Goal: Task Accomplishment & Management: Manage account settings

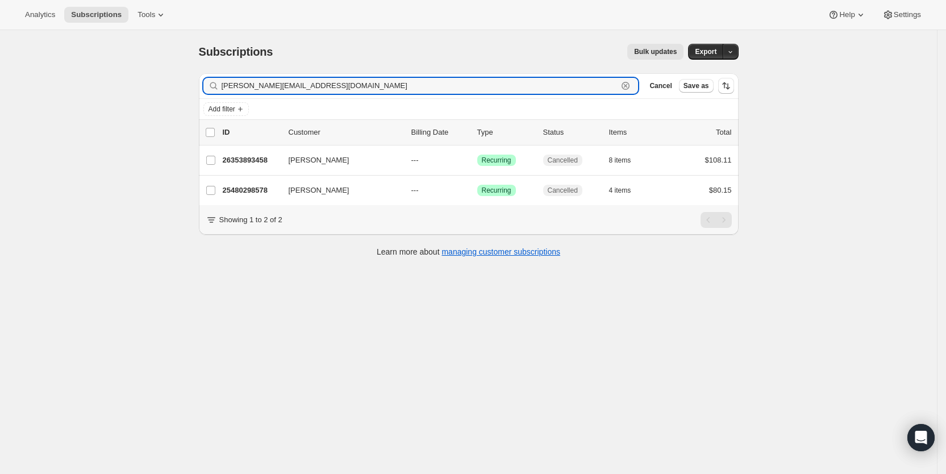
drag, startPoint x: 326, startPoint y: 92, endPoint x: 221, endPoint y: 71, distance: 107.2
click at [221, 71] on div "Subscriptions. This page is ready Subscriptions Bulk updates More actions Bulk …" at bounding box center [468, 149] width 567 height 239
paste input "shopwithme.609"
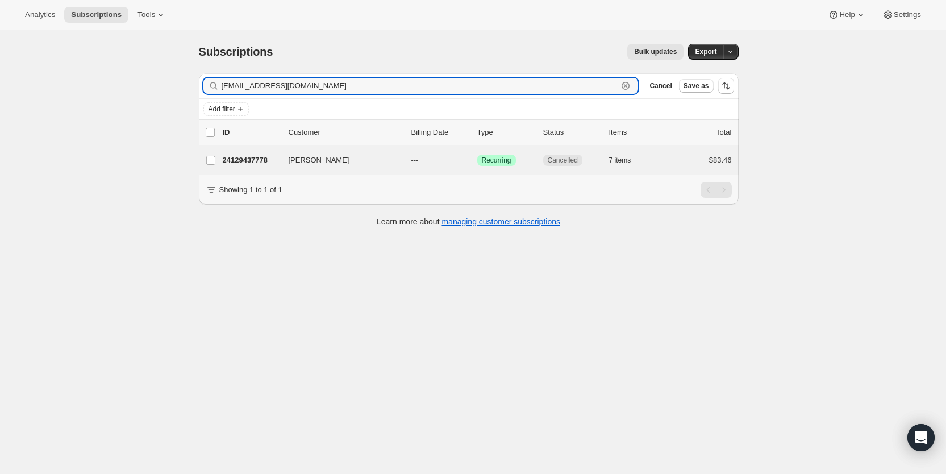
type input "[EMAIL_ADDRESS][DOMAIN_NAME]"
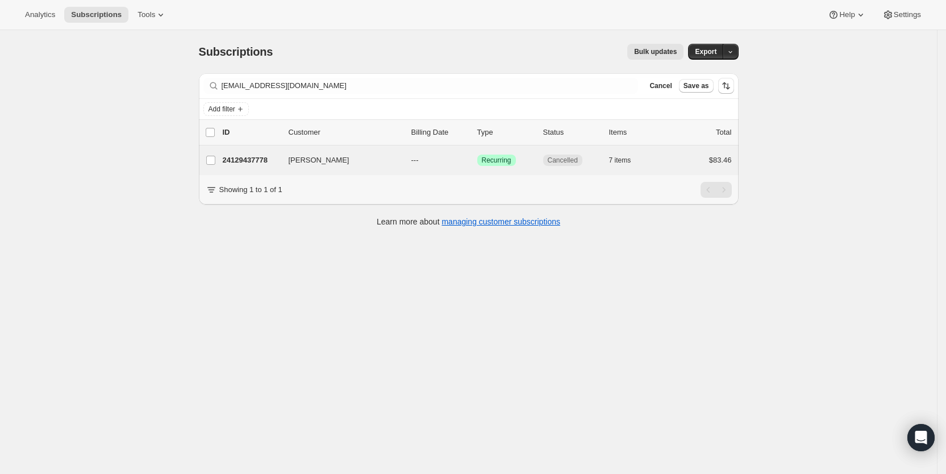
click at [426, 151] on div "[PERSON_NAME] 24129437778 [PERSON_NAME] --- Success Recurring Cancelled 7 items…" at bounding box center [469, 160] width 540 height 30
click at [427, 161] on p "---" at bounding box center [439, 160] width 57 height 11
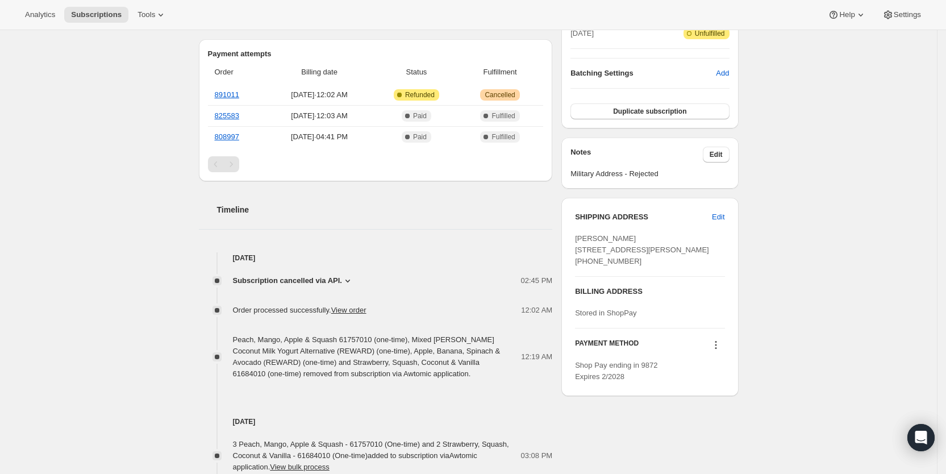
scroll to position [292, 0]
click at [350, 278] on icon at bounding box center [347, 279] width 5 height 3
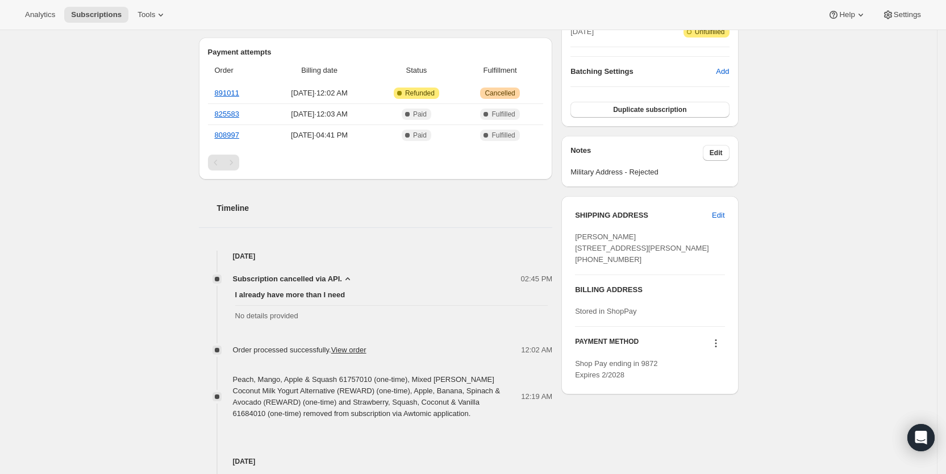
click at [136, 231] on div "Subscription #24129437778. This page is ready Subscription #24129437778 Success…" at bounding box center [468, 427] width 937 height 1378
click at [89, 12] on span "Subscriptions" at bounding box center [96, 14] width 51 height 9
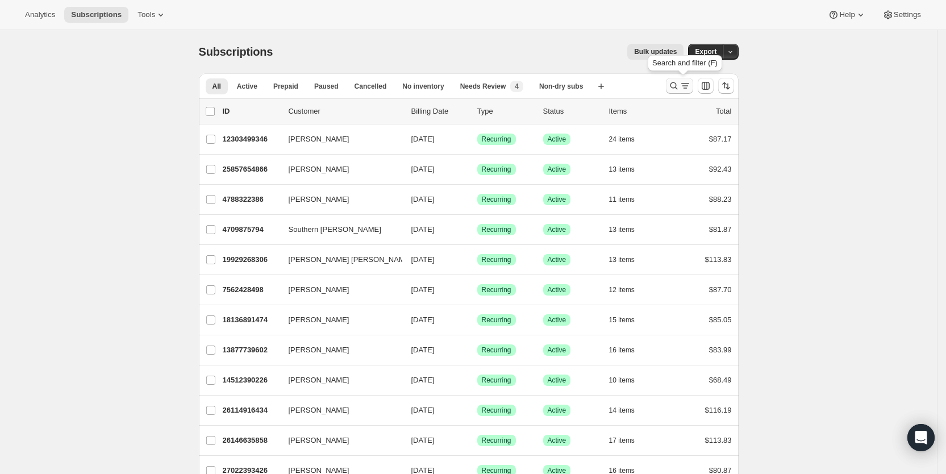
click at [679, 86] on icon "Search and filter results" at bounding box center [673, 85] width 11 height 11
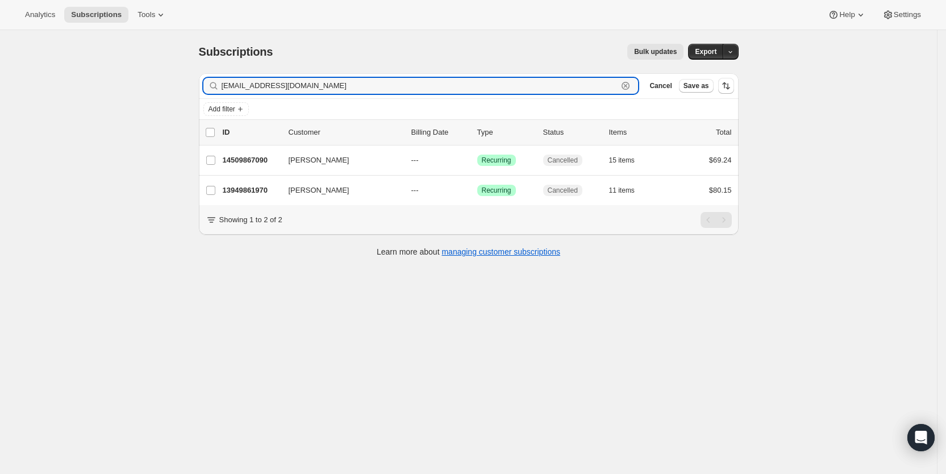
drag, startPoint x: 312, startPoint y: 85, endPoint x: 221, endPoint y: 84, distance: 90.9
click at [221, 84] on div "[EMAIL_ADDRESS][DOMAIN_NAME] Clear" at bounding box center [420, 86] width 435 height 16
paste input "[EMAIL_ADDRESS][DOMAIN_NAME]"
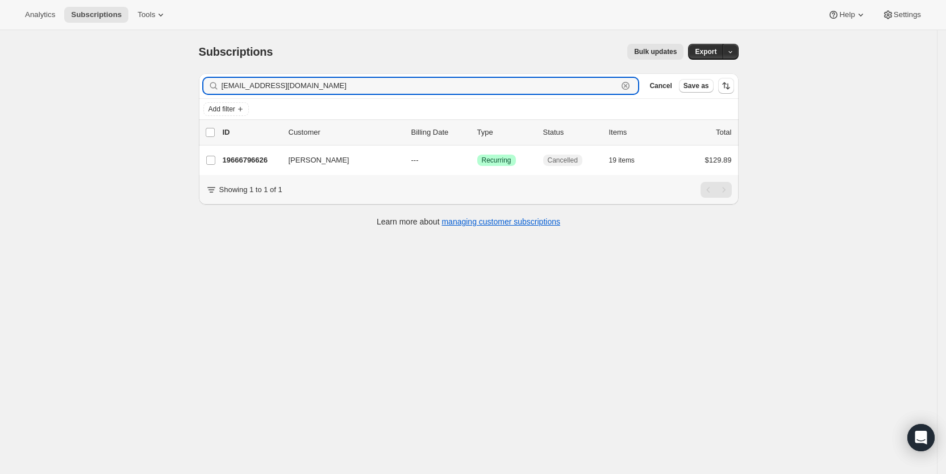
drag, startPoint x: 344, startPoint y: 89, endPoint x: 224, endPoint y: 89, distance: 119.9
click at [224, 89] on div "[EMAIL_ADDRESS][DOMAIN_NAME] Clear" at bounding box center [420, 86] width 435 height 16
paste input "[EMAIL_ADDRESS][DOMAIN_NAME]"
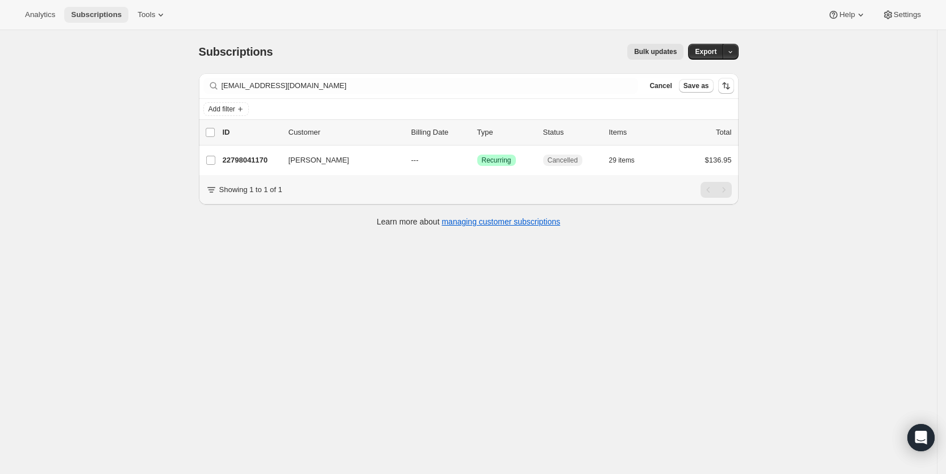
click at [98, 17] on span "Subscriptions" at bounding box center [96, 14] width 51 height 9
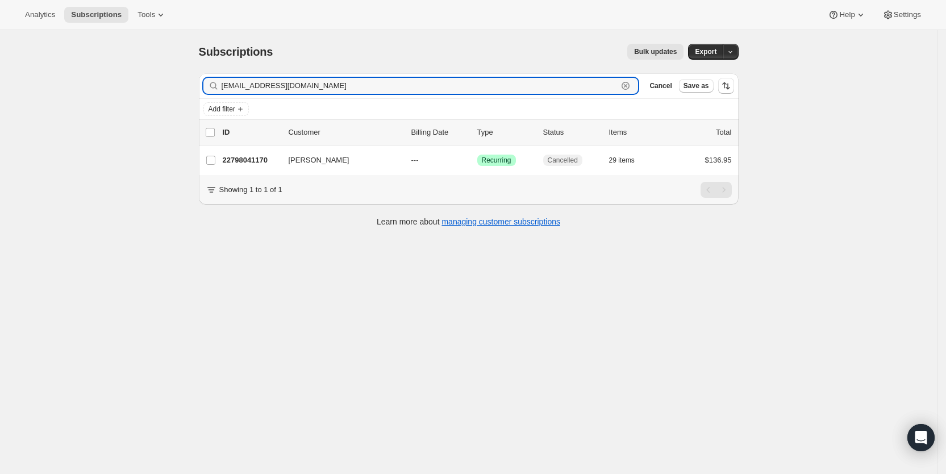
drag, startPoint x: 327, startPoint y: 90, endPoint x: 221, endPoint y: 85, distance: 105.8
click at [221, 85] on div "[EMAIL_ADDRESS][DOMAIN_NAME] Clear" at bounding box center [420, 86] width 435 height 16
paste input "[PERSON_NAME].morinay"
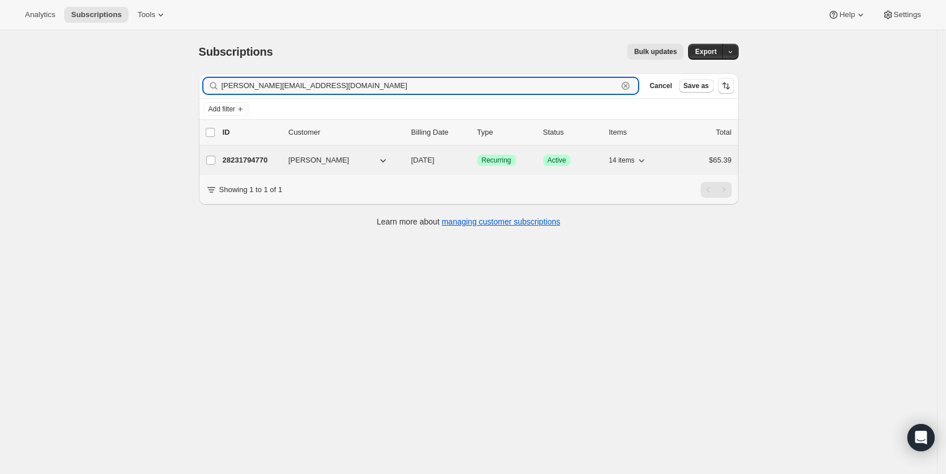
type input "[PERSON_NAME][EMAIL_ADDRESS][DOMAIN_NAME]"
click at [435, 160] on span "[DATE]" at bounding box center [422, 160] width 23 height 9
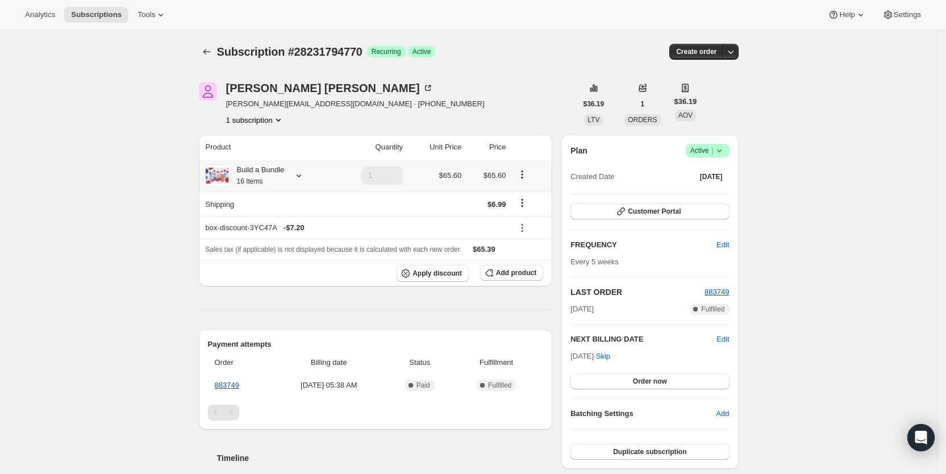
click at [302, 177] on icon at bounding box center [298, 175] width 11 height 11
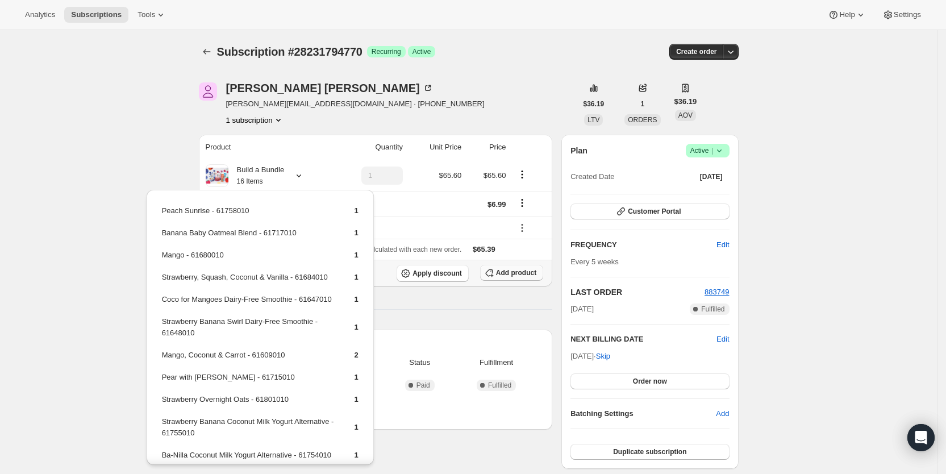
click at [526, 269] on span "Add product" at bounding box center [516, 272] width 40 height 9
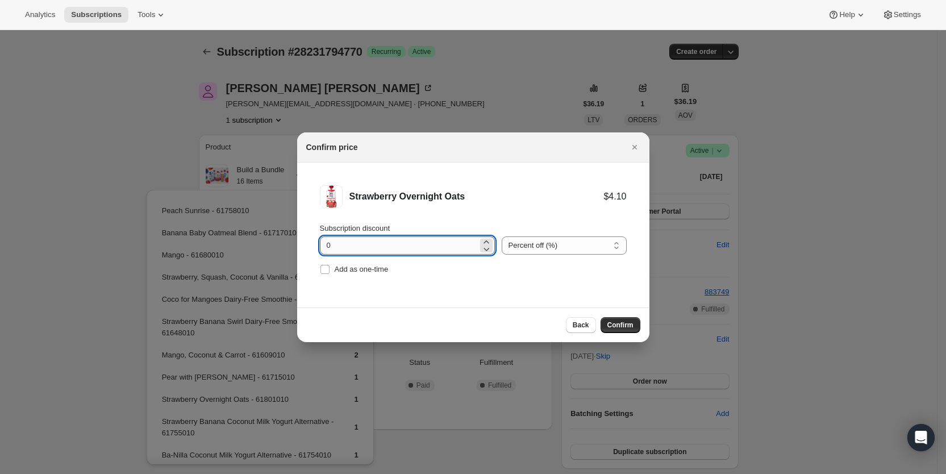
drag, startPoint x: 318, startPoint y: 243, endPoint x: 332, endPoint y: 247, distance: 14.8
click at [332, 247] on li "Strawberry Overnight Oats $4.10 Subscription discount 0 Percent off (%) Amount …" at bounding box center [473, 232] width 352 height 138
type input "100"
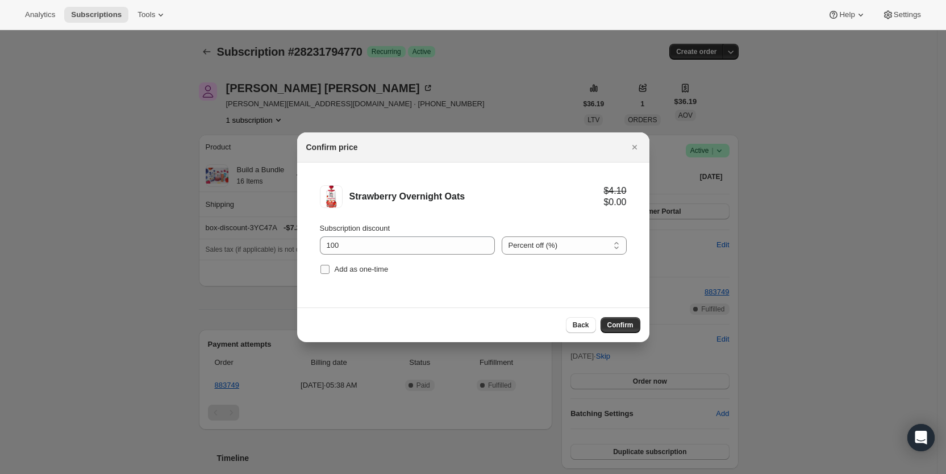
click at [327, 265] on input "Add as one-time" at bounding box center [324, 269] width 9 height 9
checkbox input "true"
click at [610, 318] on button "Confirm" at bounding box center [621, 325] width 40 height 16
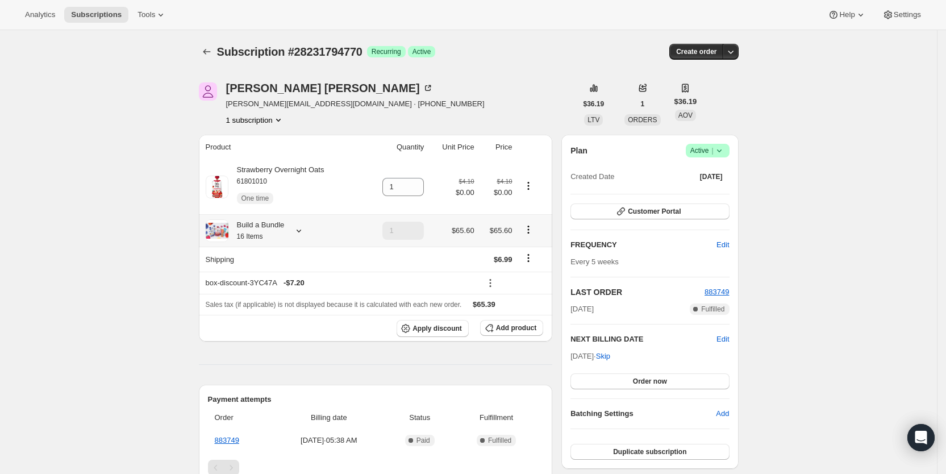
click at [301, 230] on icon at bounding box center [299, 231] width 5 height 3
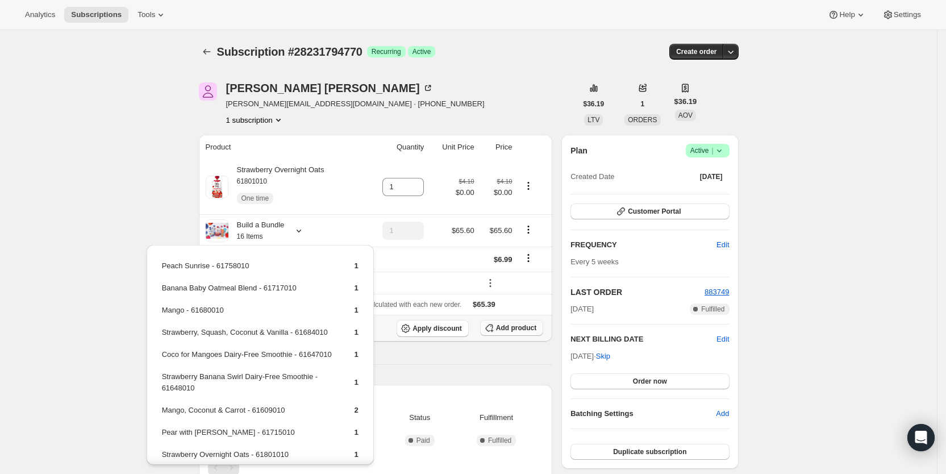
click at [530, 327] on span "Add product" at bounding box center [516, 327] width 40 height 9
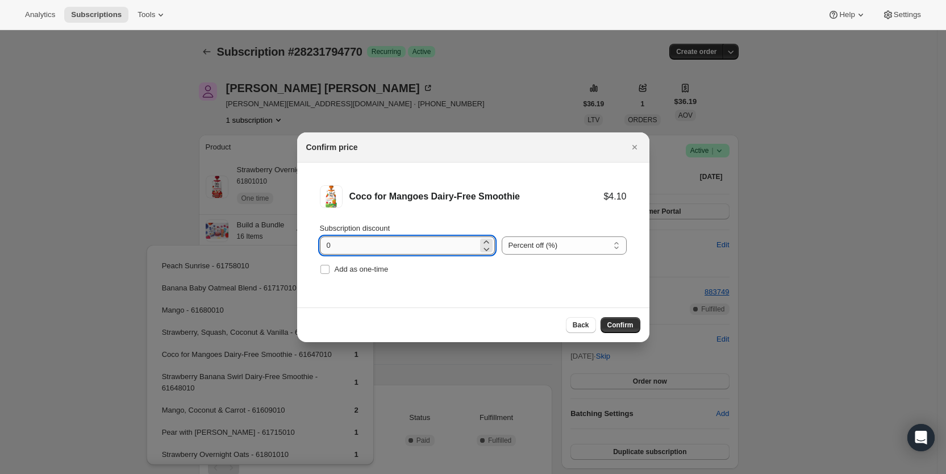
drag, startPoint x: 320, startPoint y: 237, endPoint x: 337, endPoint y: 244, distance: 18.4
click at [337, 244] on input "0" at bounding box center [399, 245] width 158 height 18
type input "100"
click at [333, 270] on label "Add as one-time" at bounding box center [354, 269] width 69 height 16
click at [330, 270] on input "Add as one-time" at bounding box center [324, 269] width 9 height 9
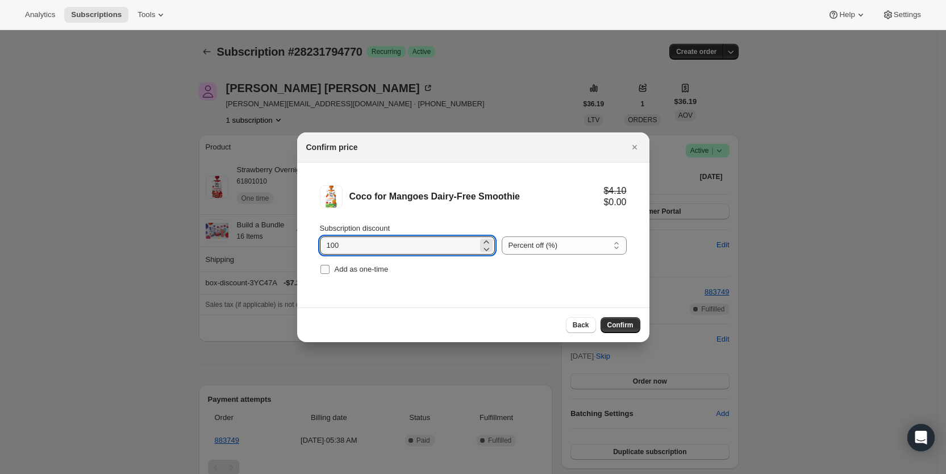
checkbox input "true"
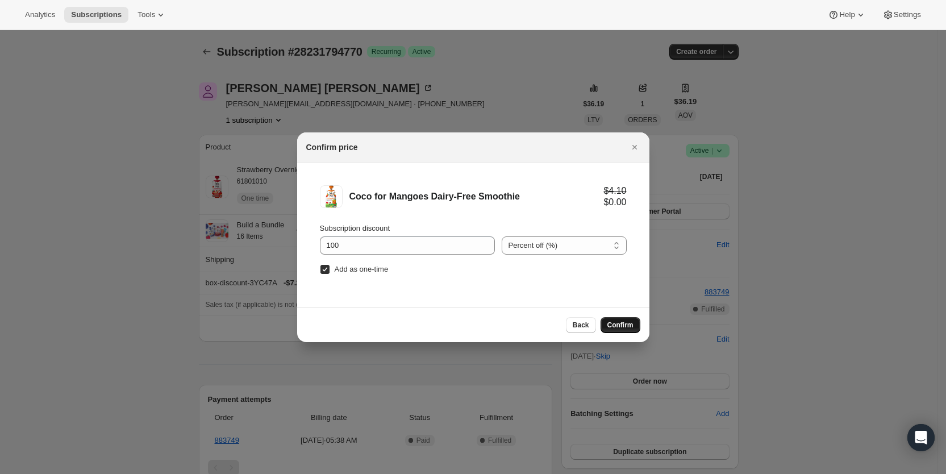
click at [618, 327] on span "Confirm" at bounding box center [620, 324] width 26 height 9
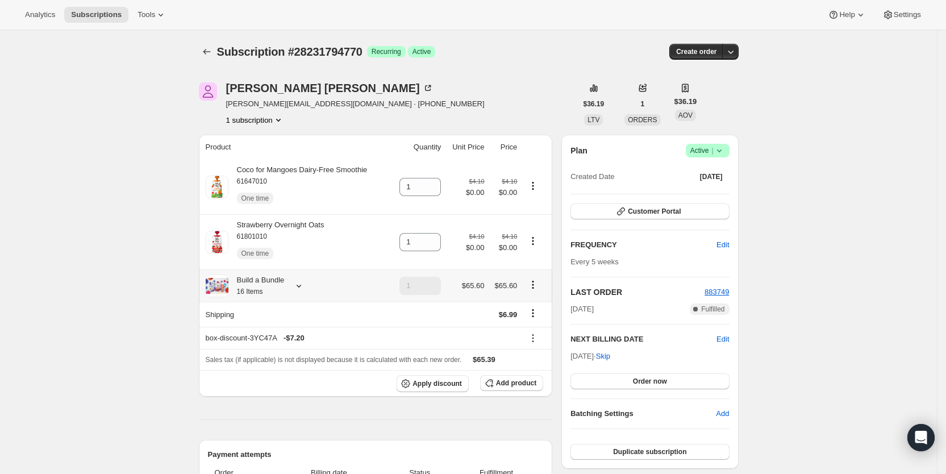
click at [301, 285] on icon at bounding box center [298, 285] width 11 height 11
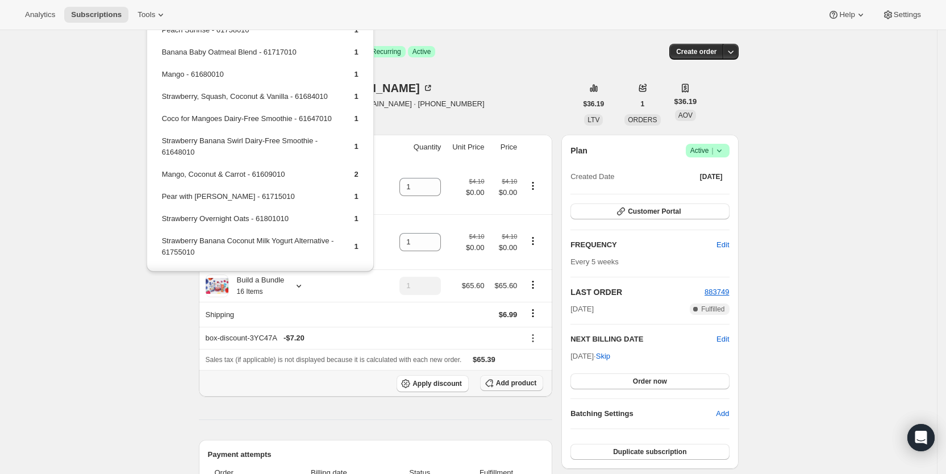
click at [520, 383] on span "Add product" at bounding box center [516, 382] width 40 height 9
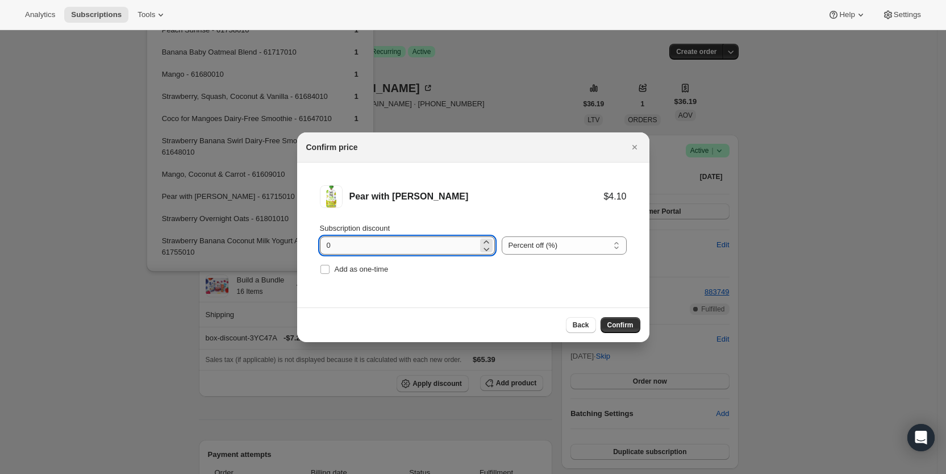
click at [331, 243] on input "0" at bounding box center [399, 245] width 158 height 18
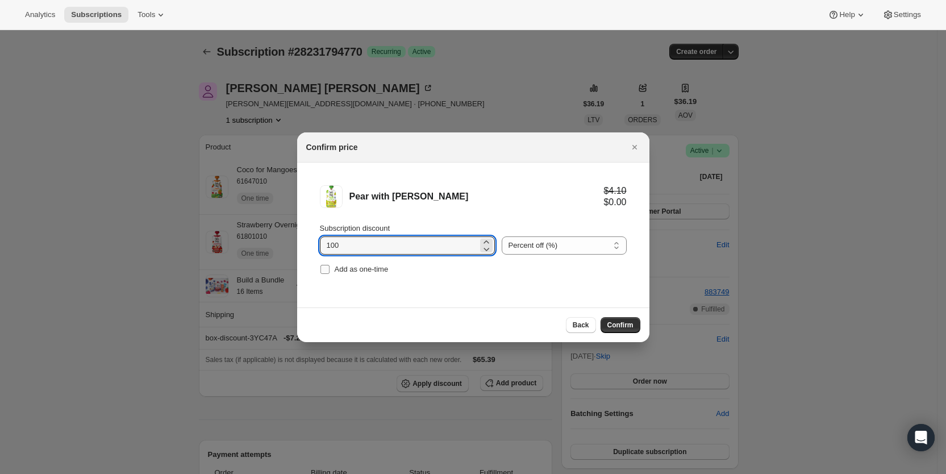
type input "100"
click at [331, 266] on label "Add as one-time" at bounding box center [354, 269] width 69 height 16
click at [330, 266] on input "Add as one-time" at bounding box center [324, 269] width 9 height 9
checkbox input "true"
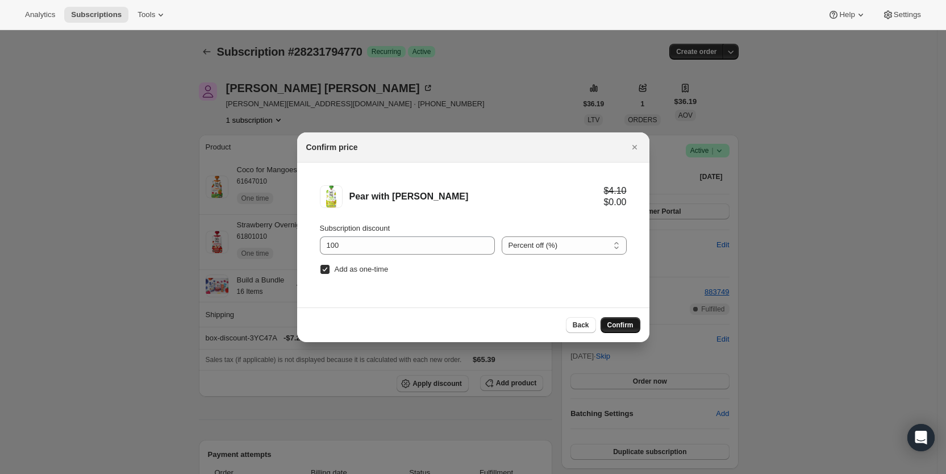
click at [613, 322] on span "Confirm" at bounding box center [620, 324] width 26 height 9
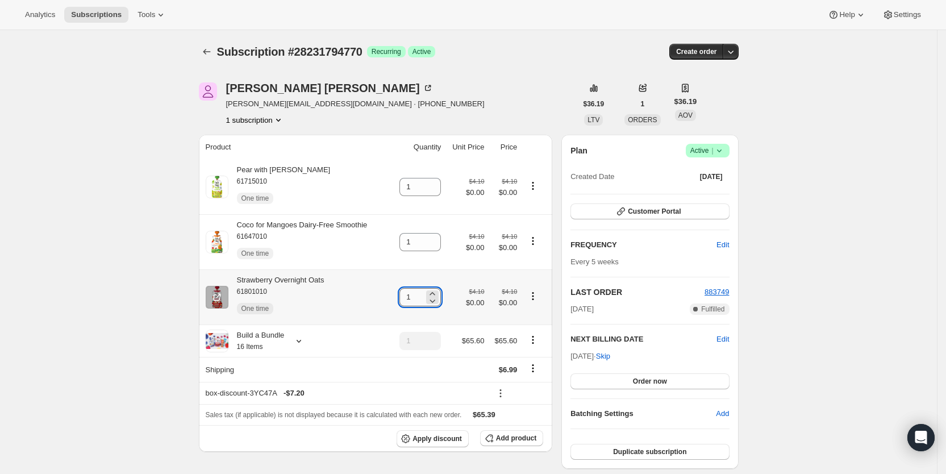
click at [415, 299] on input "1" at bounding box center [411, 297] width 24 height 18
click at [520, 438] on span "Add product" at bounding box center [516, 438] width 40 height 9
click at [301, 344] on icon at bounding box center [298, 340] width 11 height 11
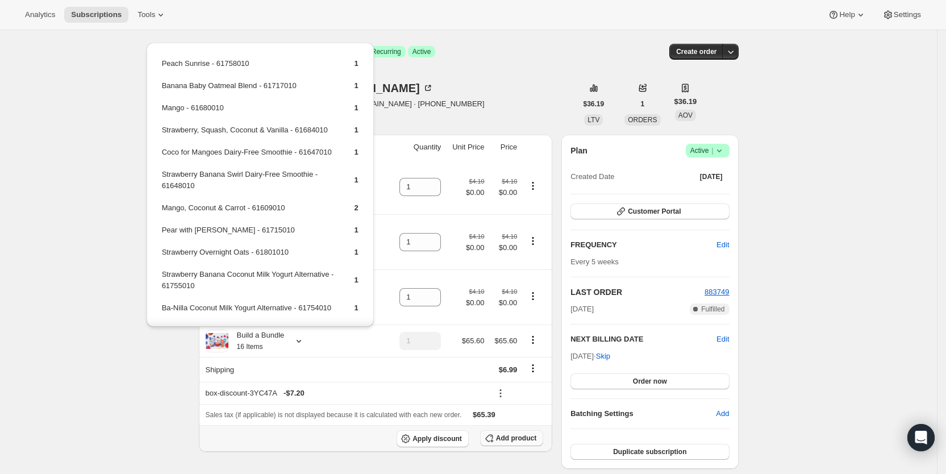
click at [522, 438] on span "Add product" at bounding box center [516, 438] width 40 height 9
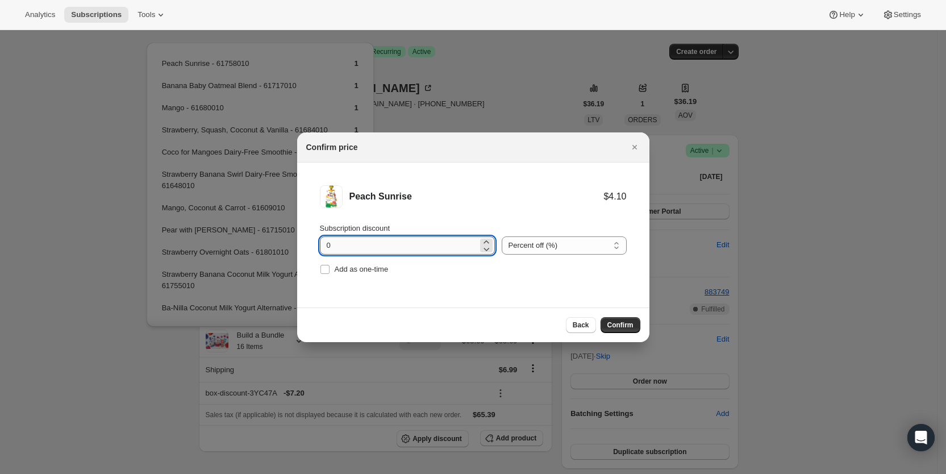
drag, startPoint x: 323, startPoint y: 248, endPoint x: 336, endPoint y: 248, distance: 13.1
click at [336, 248] on input "0" at bounding box center [399, 245] width 158 height 18
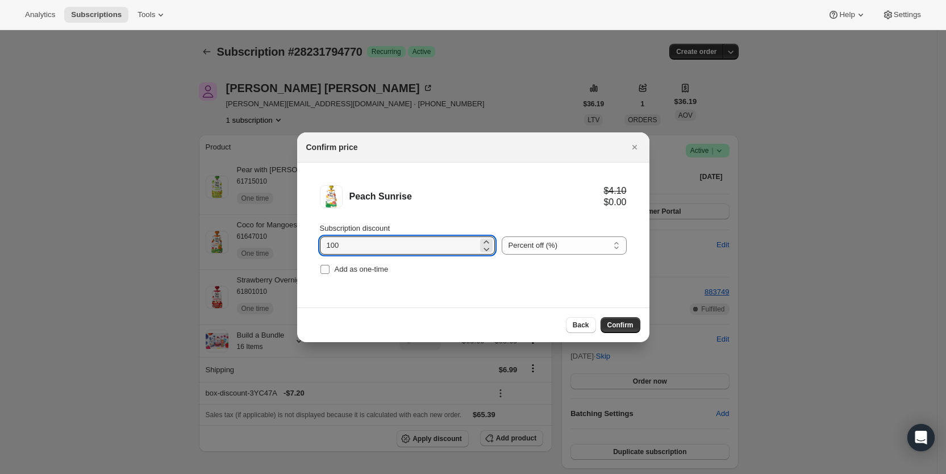
type input "100"
click at [325, 270] on input "Add as one-time" at bounding box center [324, 269] width 9 height 9
checkbox input "true"
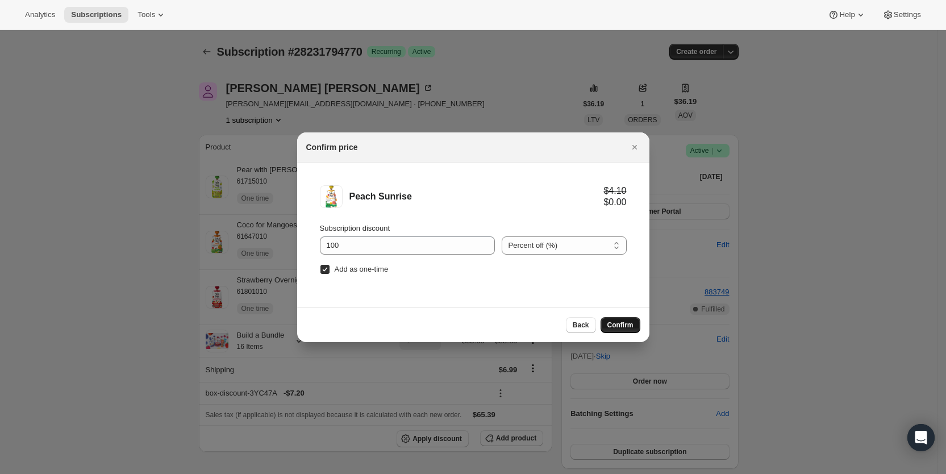
click at [628, 326] on span "Confirm" at bounding box center [620, 324] width 26 height 9
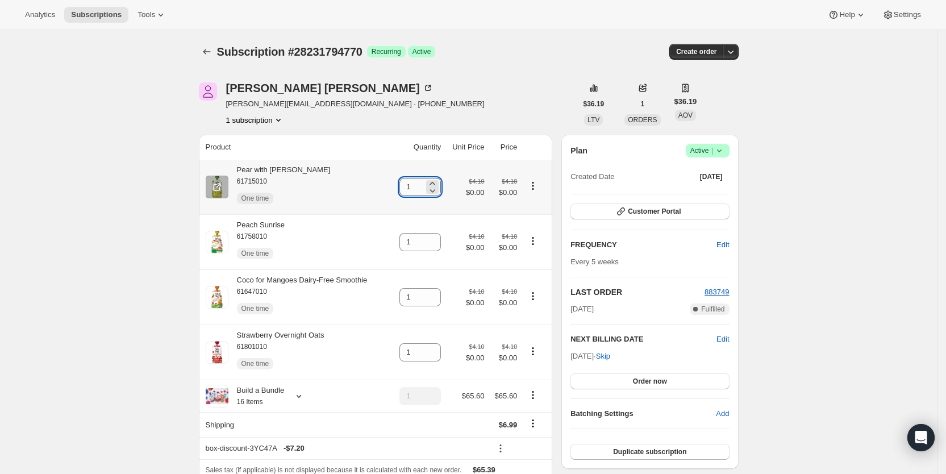
drag, startPoint x: 407, startPoint y: 185, endPoint x: 427, endPoint y: 186, distance: 19.4
click at [424, 186] on input "1" at bounding box center [411, 187] width 24 height 18
type input "2"
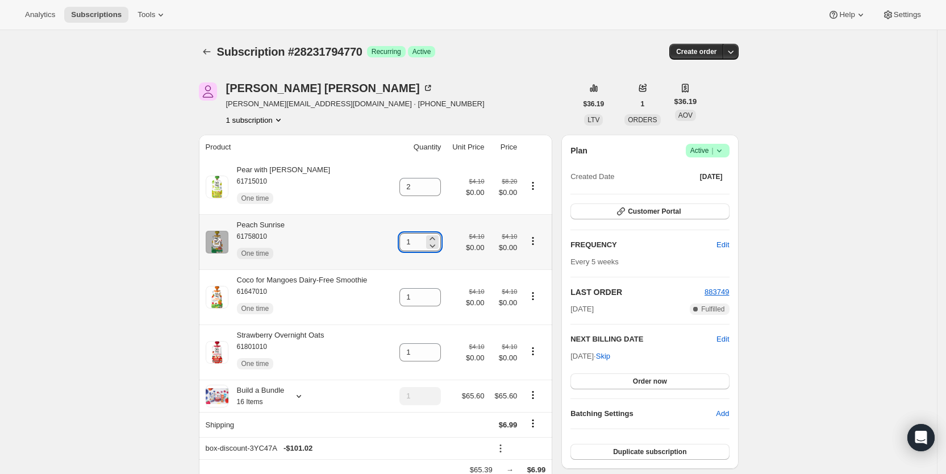
drag, startPoint x: 410, startPoint y: 245, endPoint x: 419, endPoint y: 245, distance: 9.1
click at [419, 245] on input "1" at bounding box center [411, 242] width 24 height 18
type input "2"
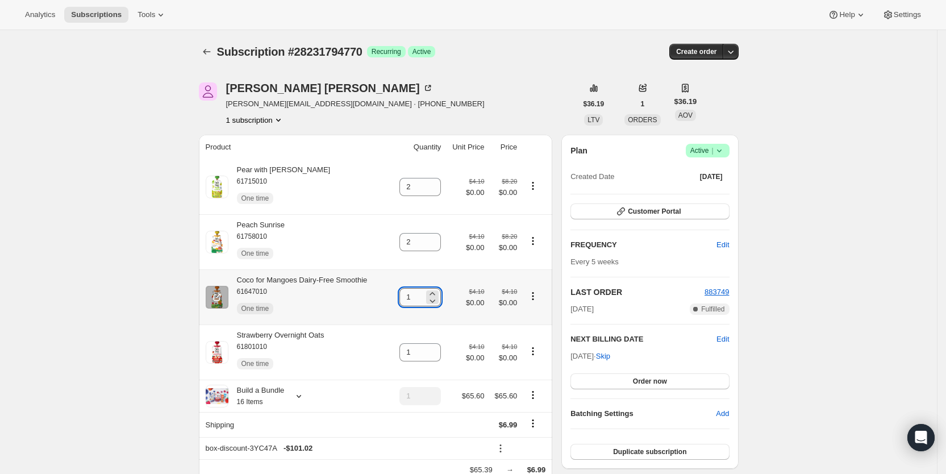
drag, startPoint x: 409, startPoint y: 296, endPoint x: 426, endPoint y: 298, distance: 17.7
click at [424, 298] on input "1" at bounding box center [411, 297] width 24 height 18
type input "2"
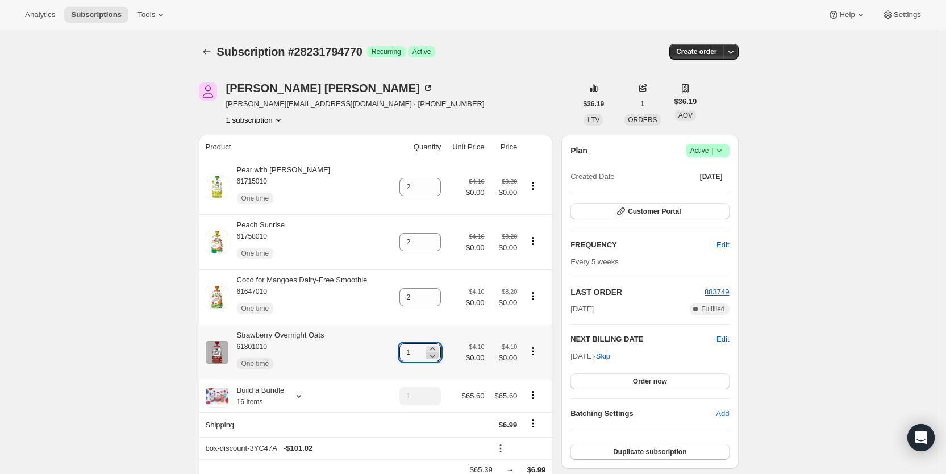
drag, startPoint x: 411, startPoint y: 352, endPoint x: 435, endPoint y: 351, distance: 23.3
click at [435, 351] on div "1" at bounding box center [419, 352] width 41 height 18
type input "2"
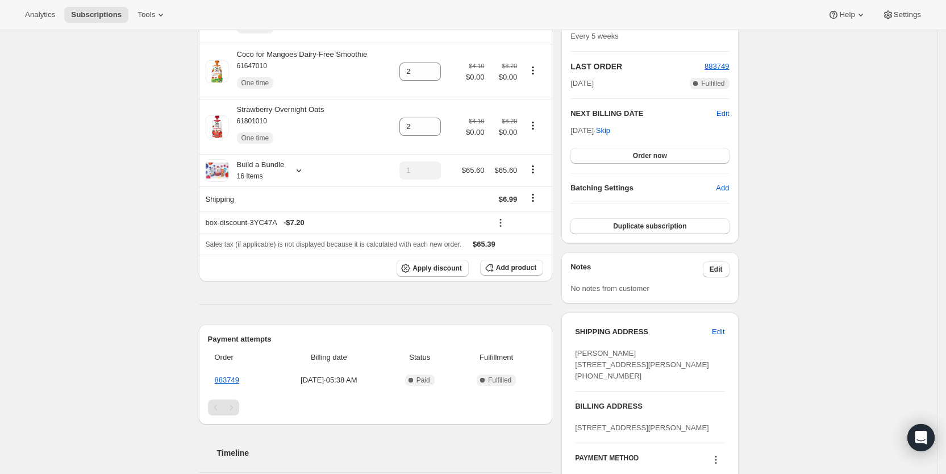
scroll to position [278, 0]
